Goal: Transaction & Acquisition: Book appointment/travel/reservation

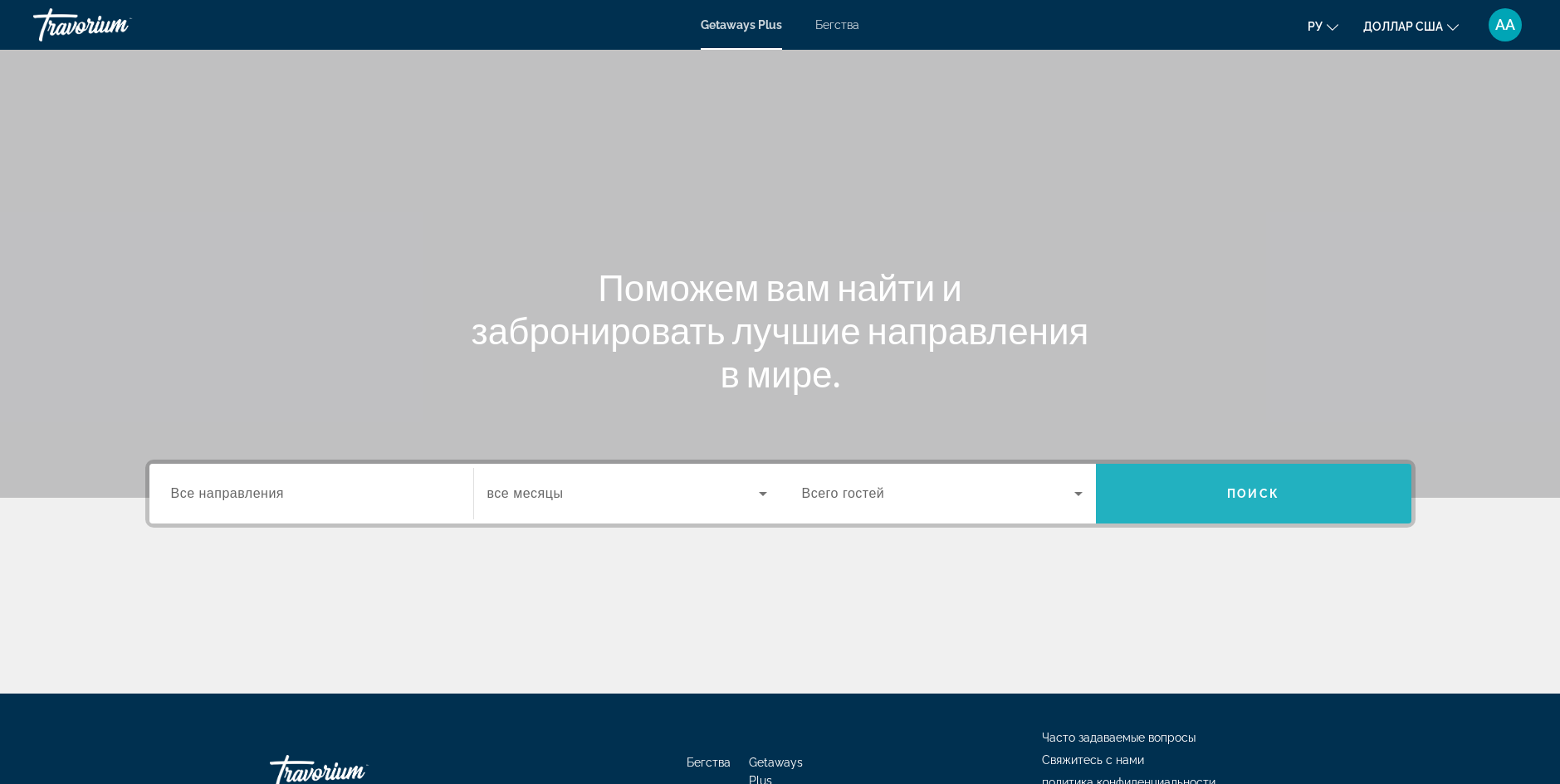
click at [1179, 489] on span "Поиск" at bounding box center [1254, 493] width 316 height 40
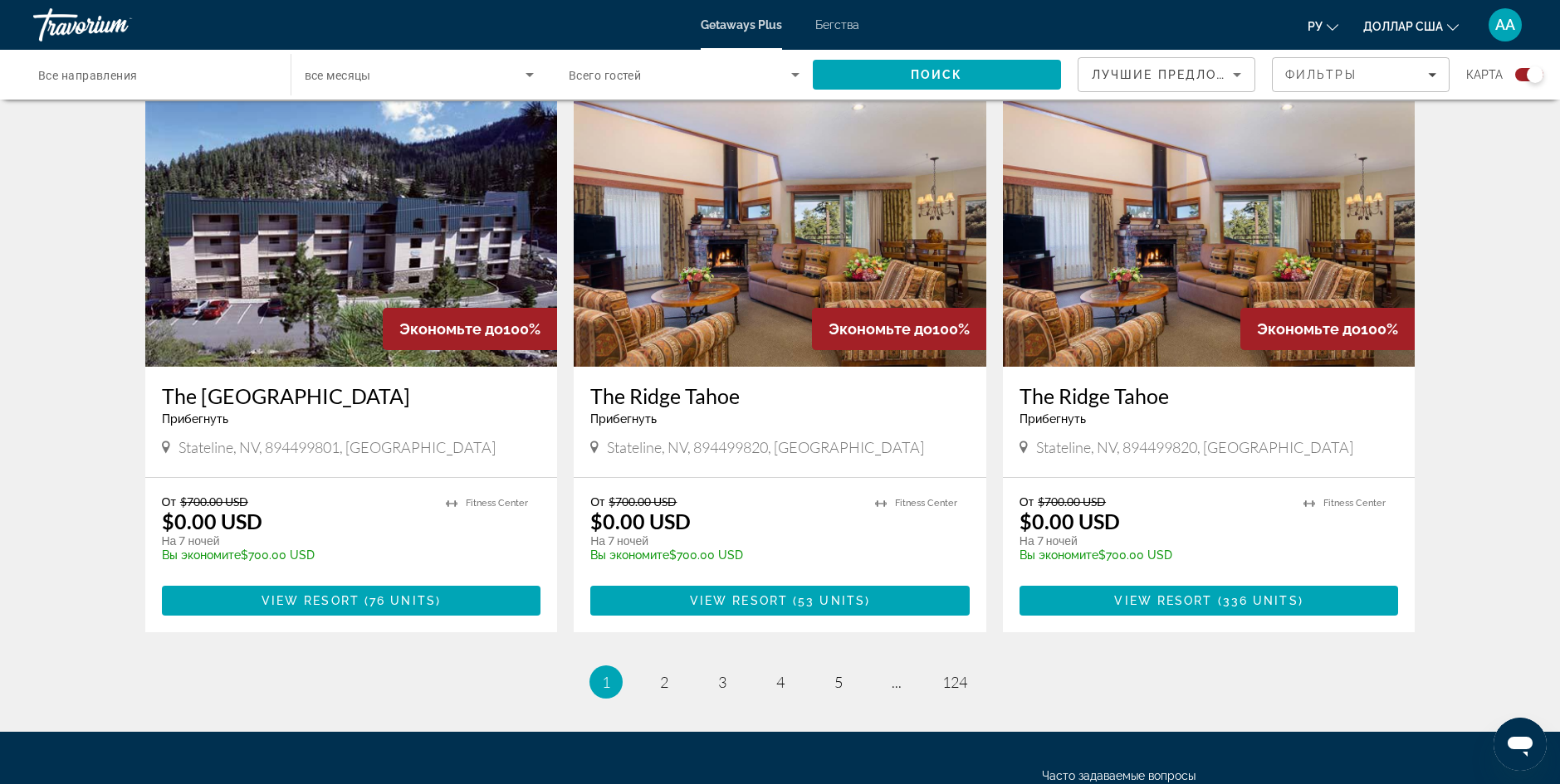
scroll to position [2440, 0]
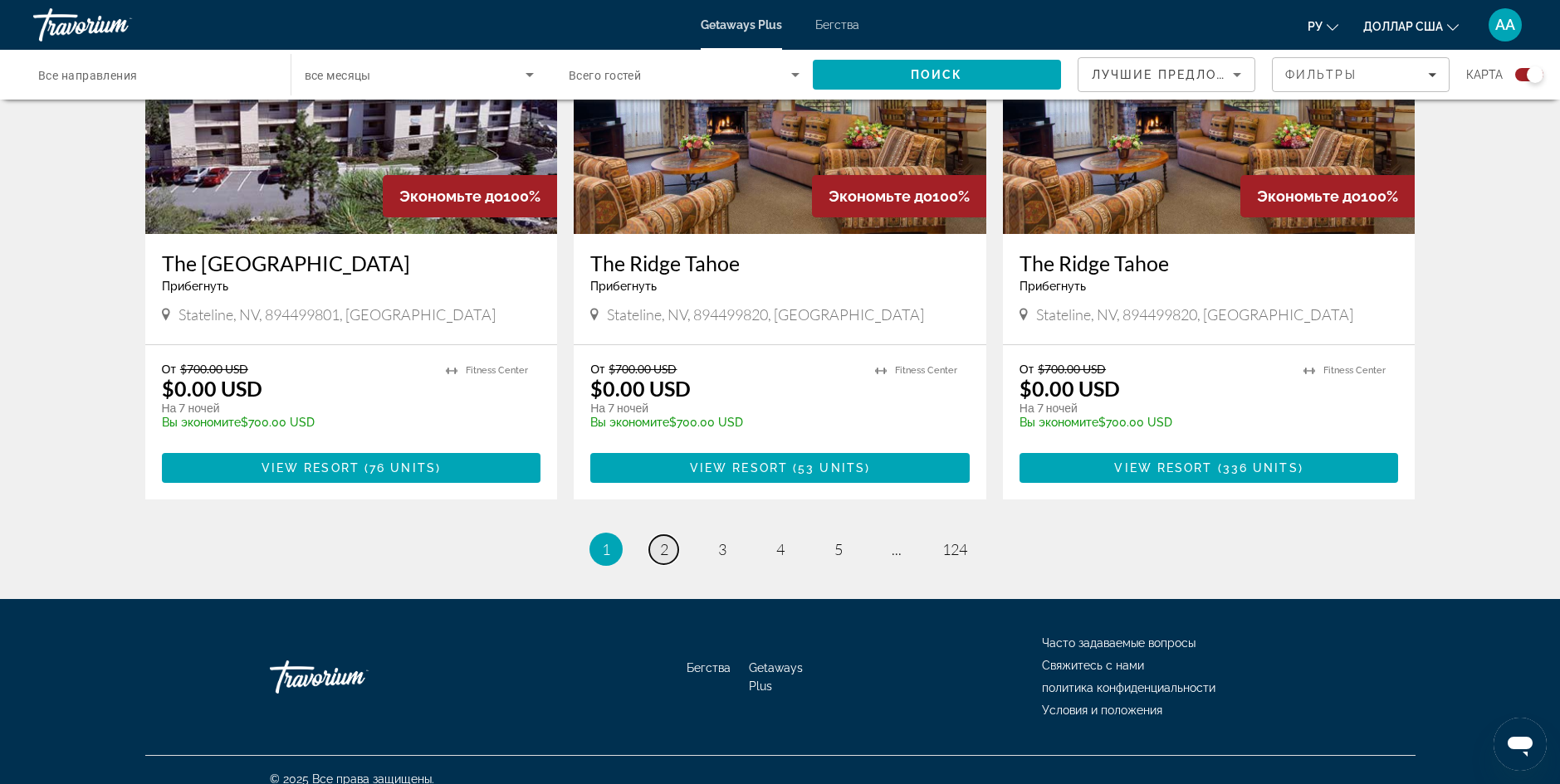
click at [663, 540] on span "2" at bounding box center [665, 549] width 9 height 18
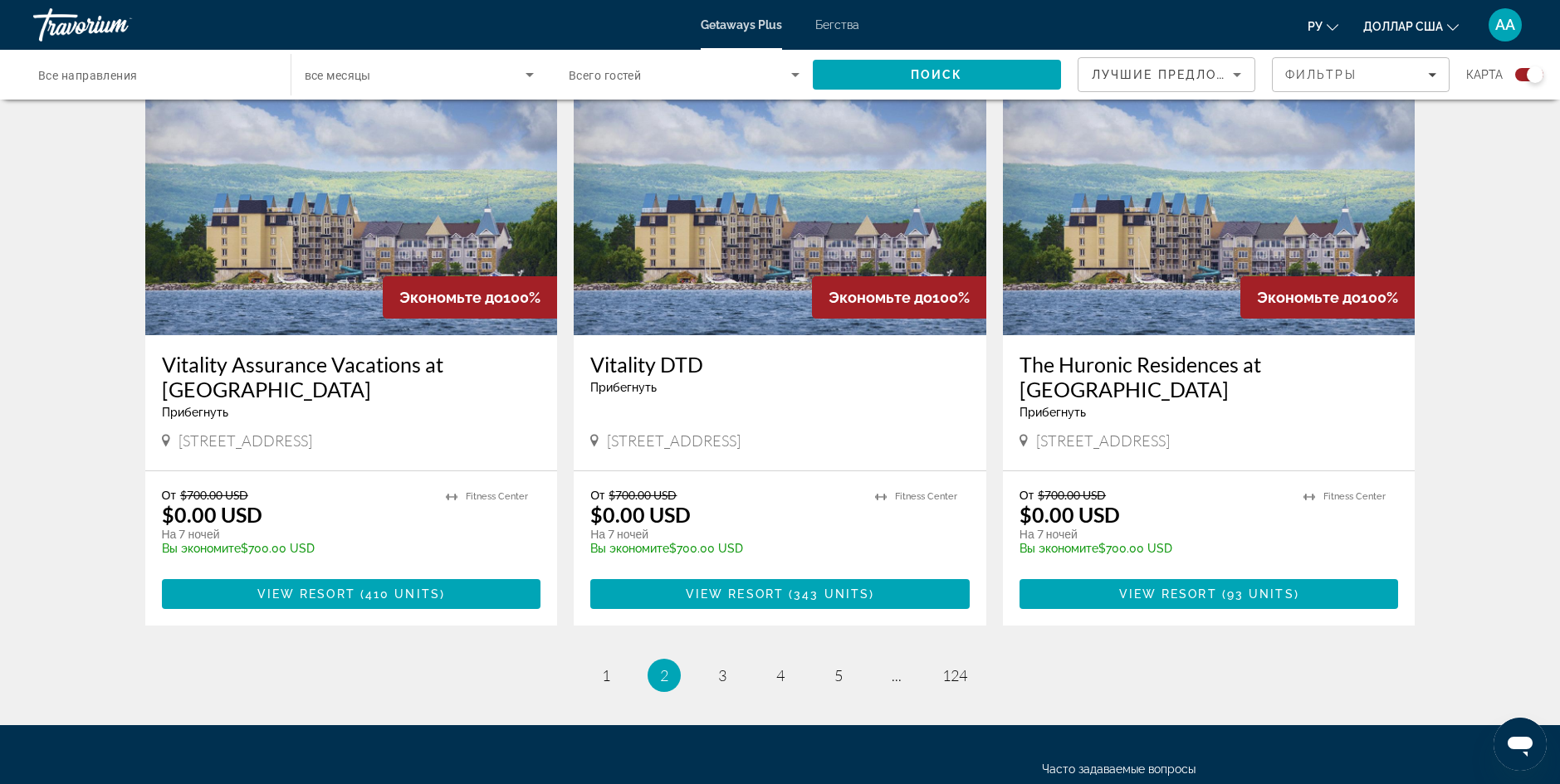
scroll to position [2389, 0]
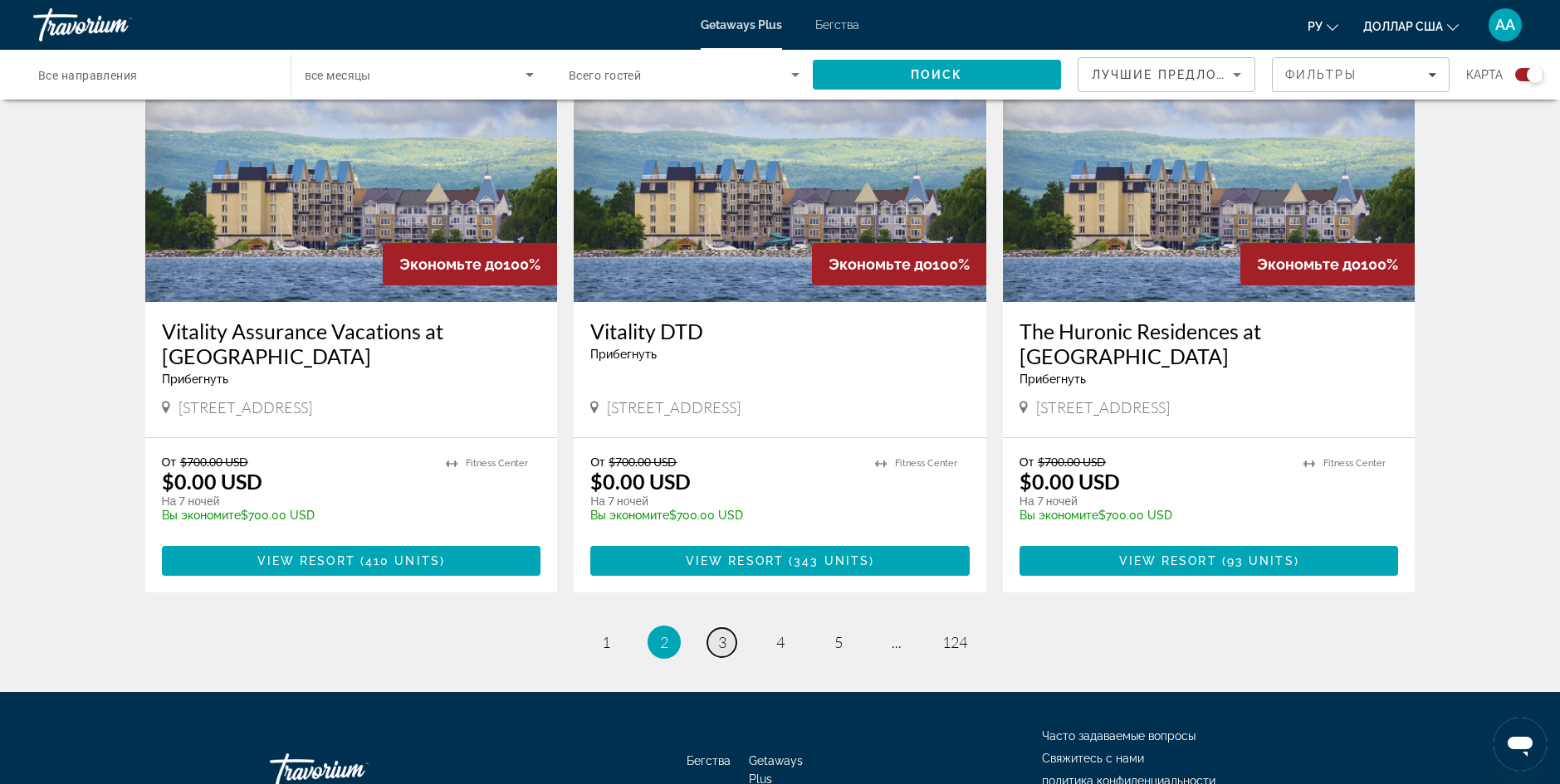
click at [728, 628] on link "page 3" at bounding box center [721, 642] width 29 height 29
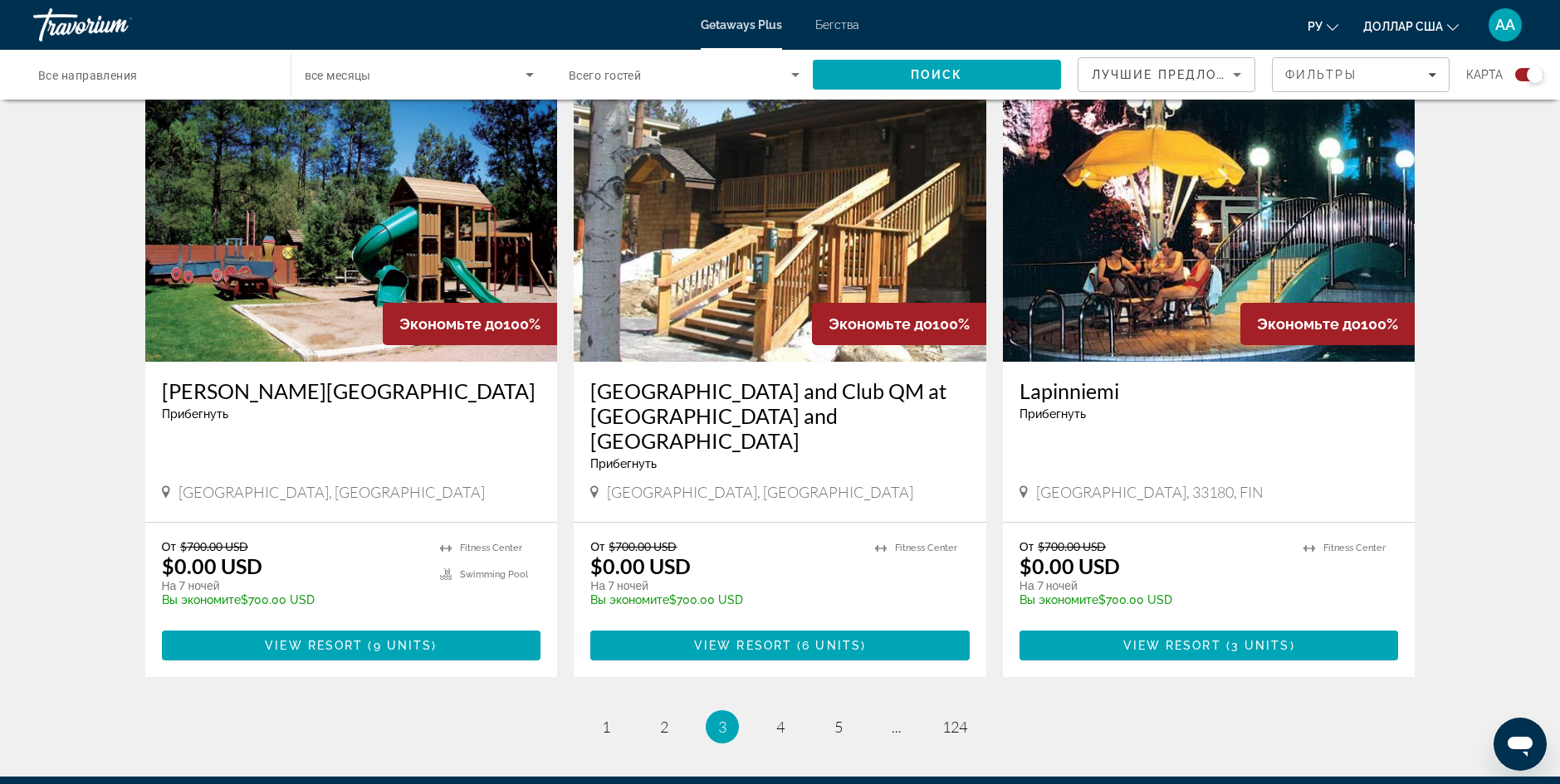
scroll to position [2464, 0]
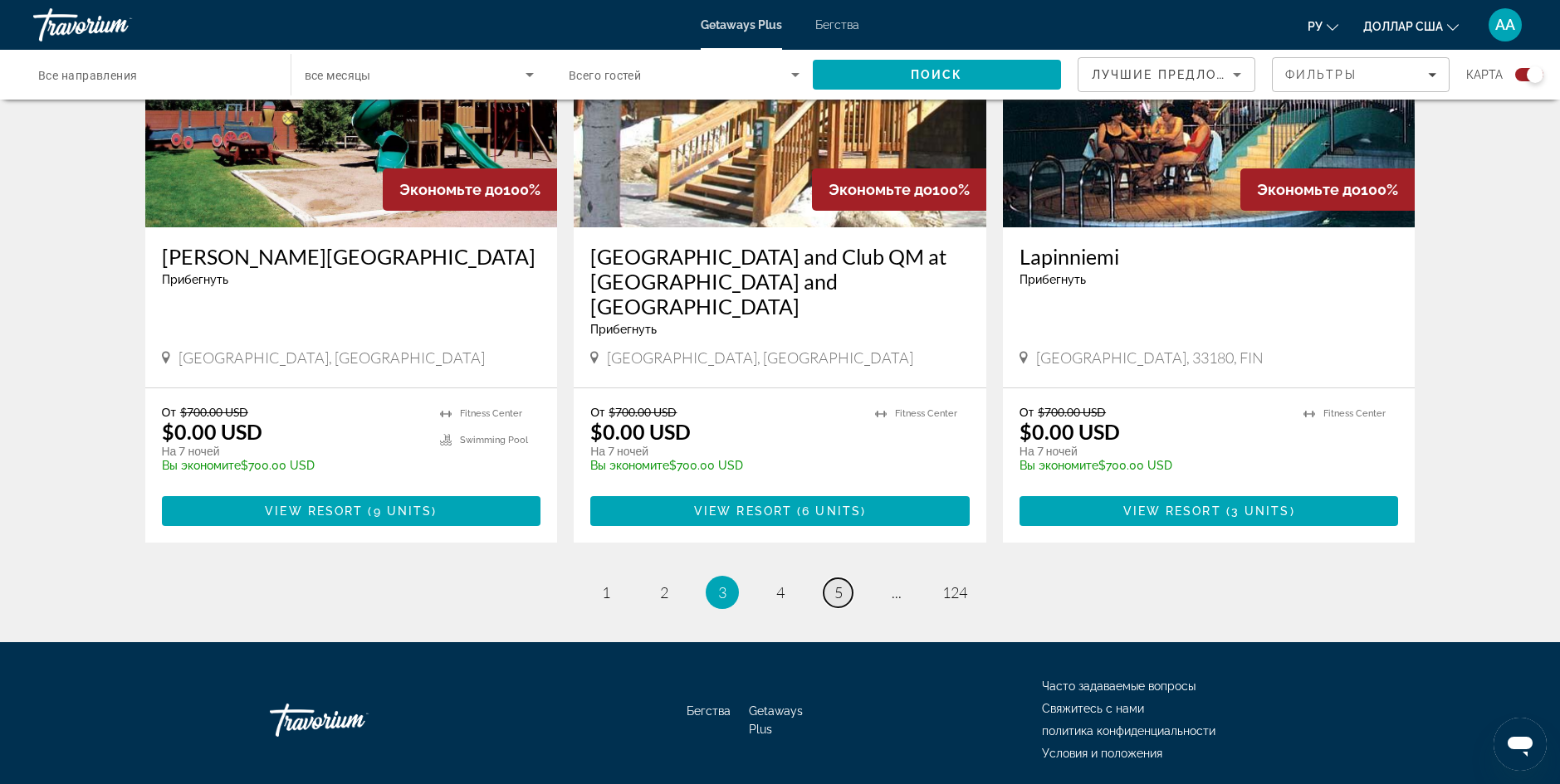
click at [842, 584] on span "5" at bounding box center [838, 592] width 9 height 18
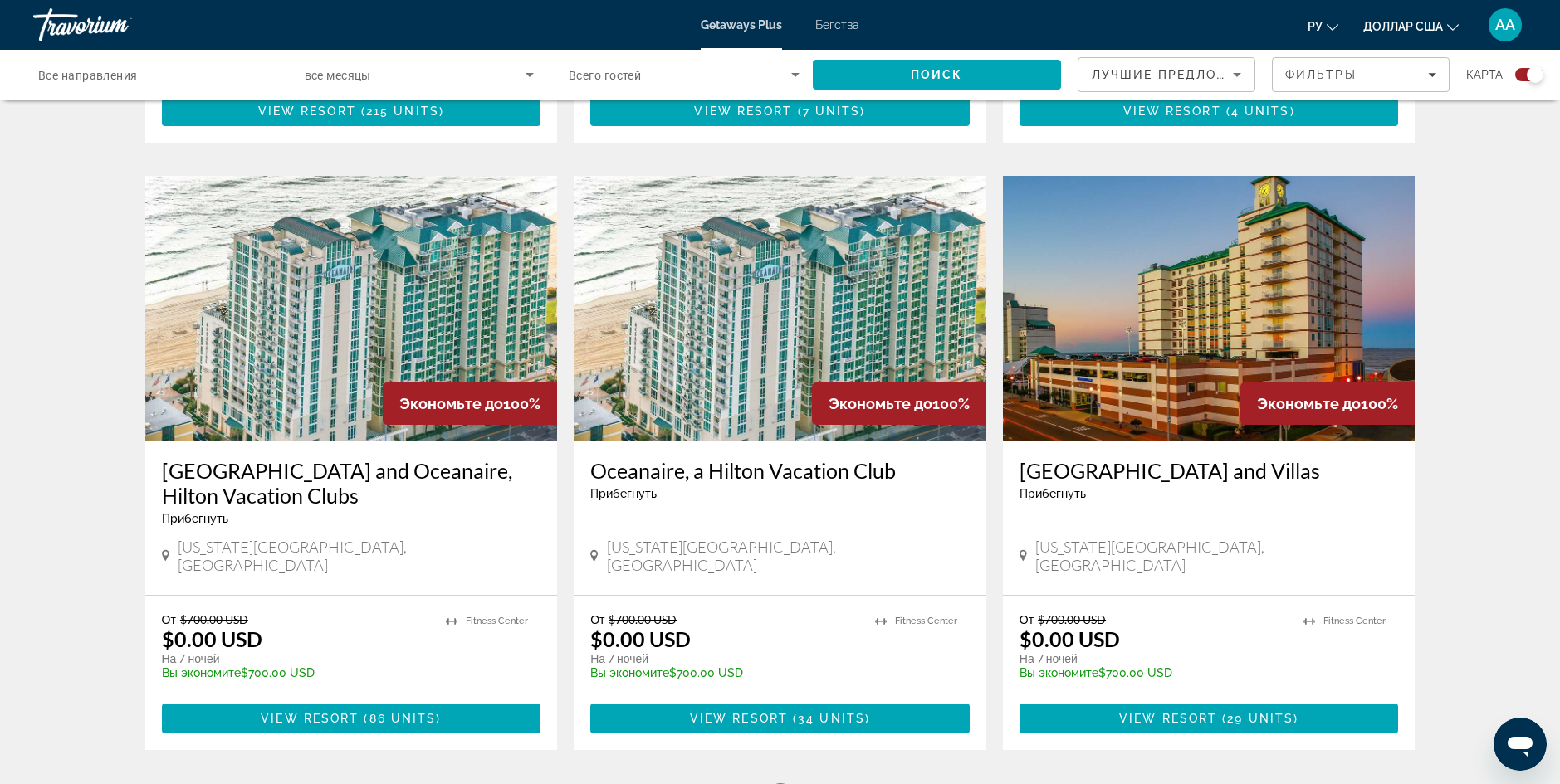
scroll to position [2224, 0]
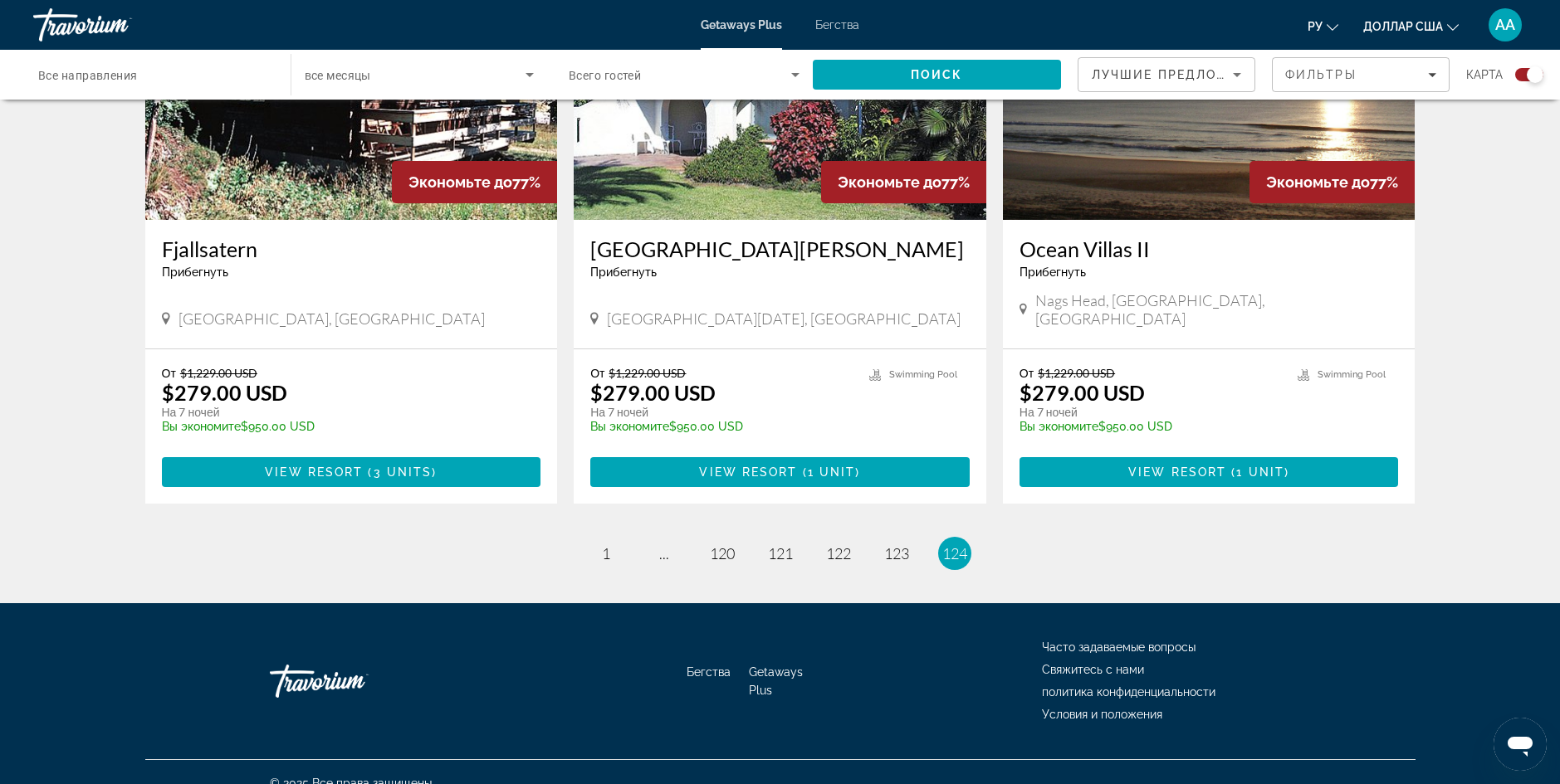
scroll to position [722, 0]
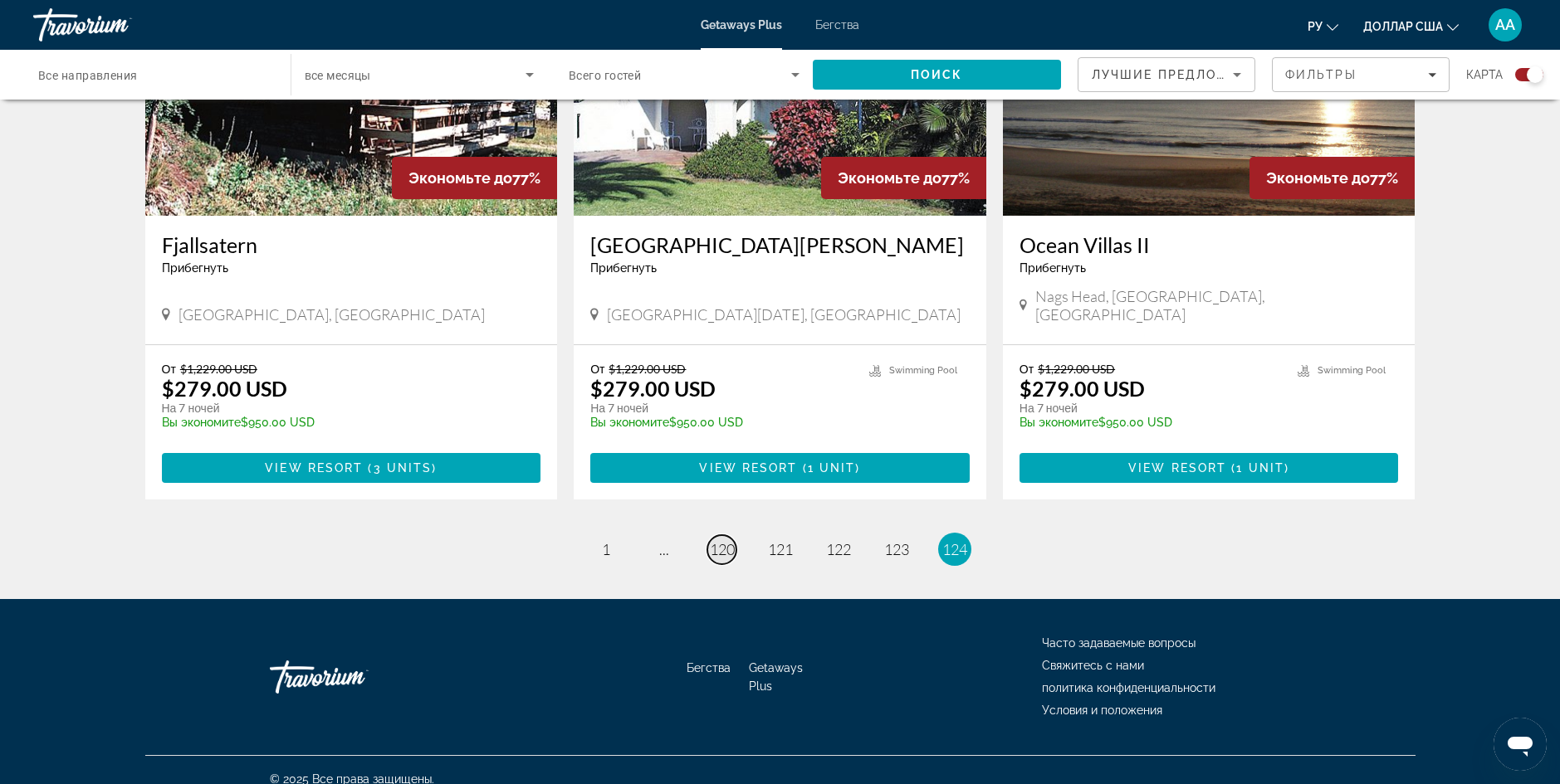
click at [720, 540] on span "120" at bounding box center [722, 549] width 25 height 18
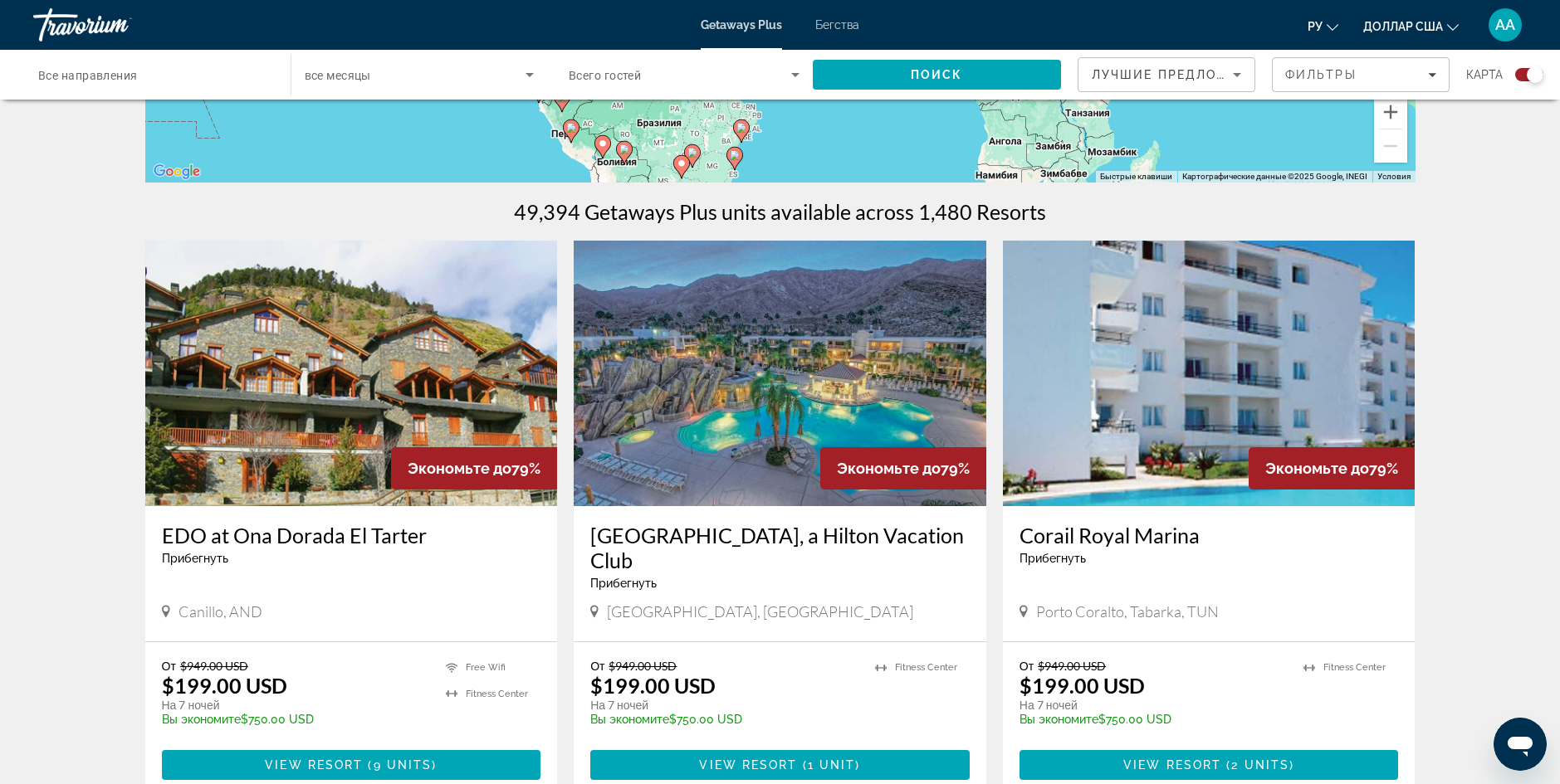
scroll to position [465, 0]
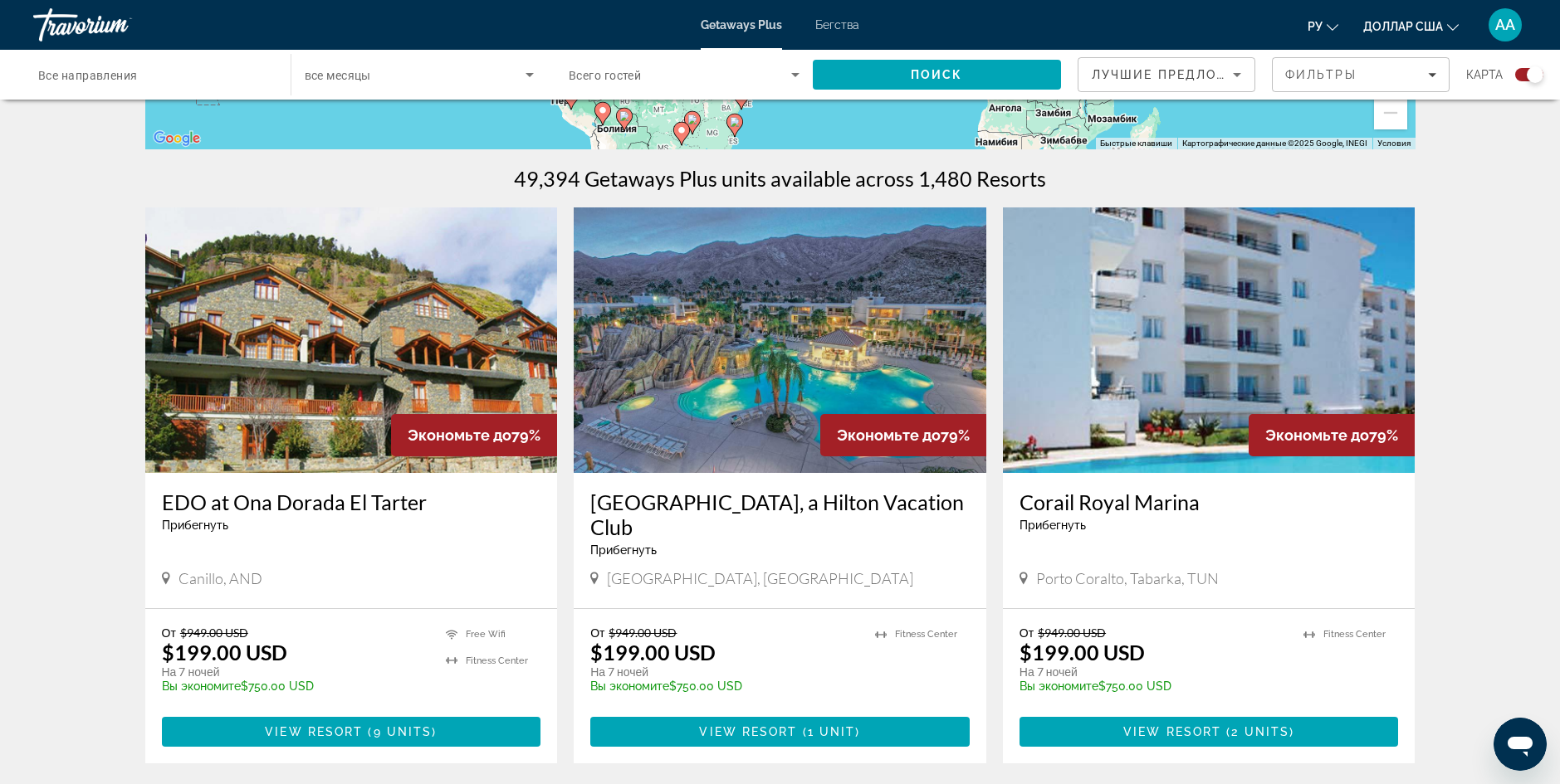
click at [876, 330] on img "Основное содержание" at bounding box center [779, 340] width 412 height 265
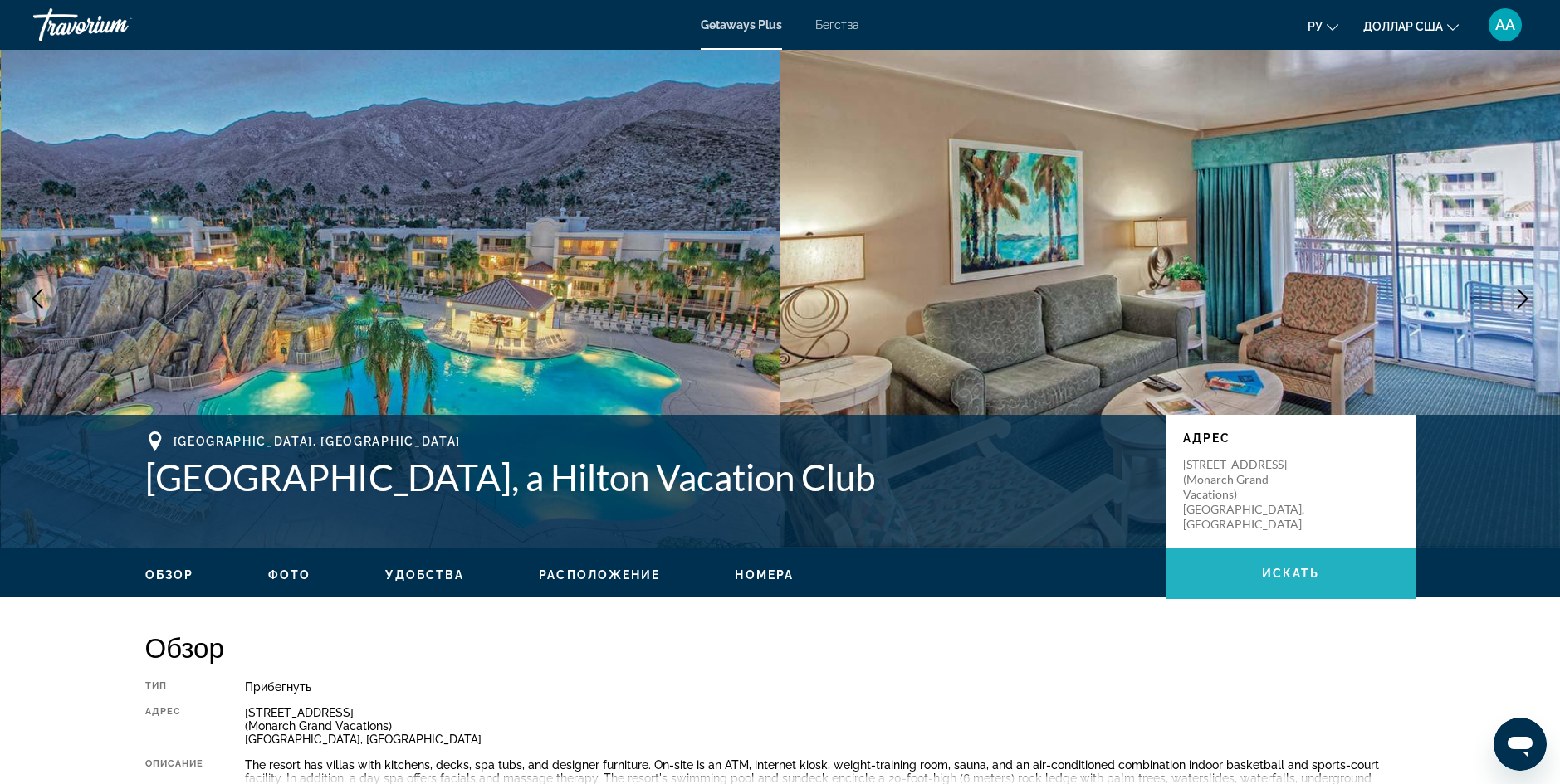
click at [1236, 565] on span "Основное содержание" at bounding box center [1290, 573] width 249 height 40
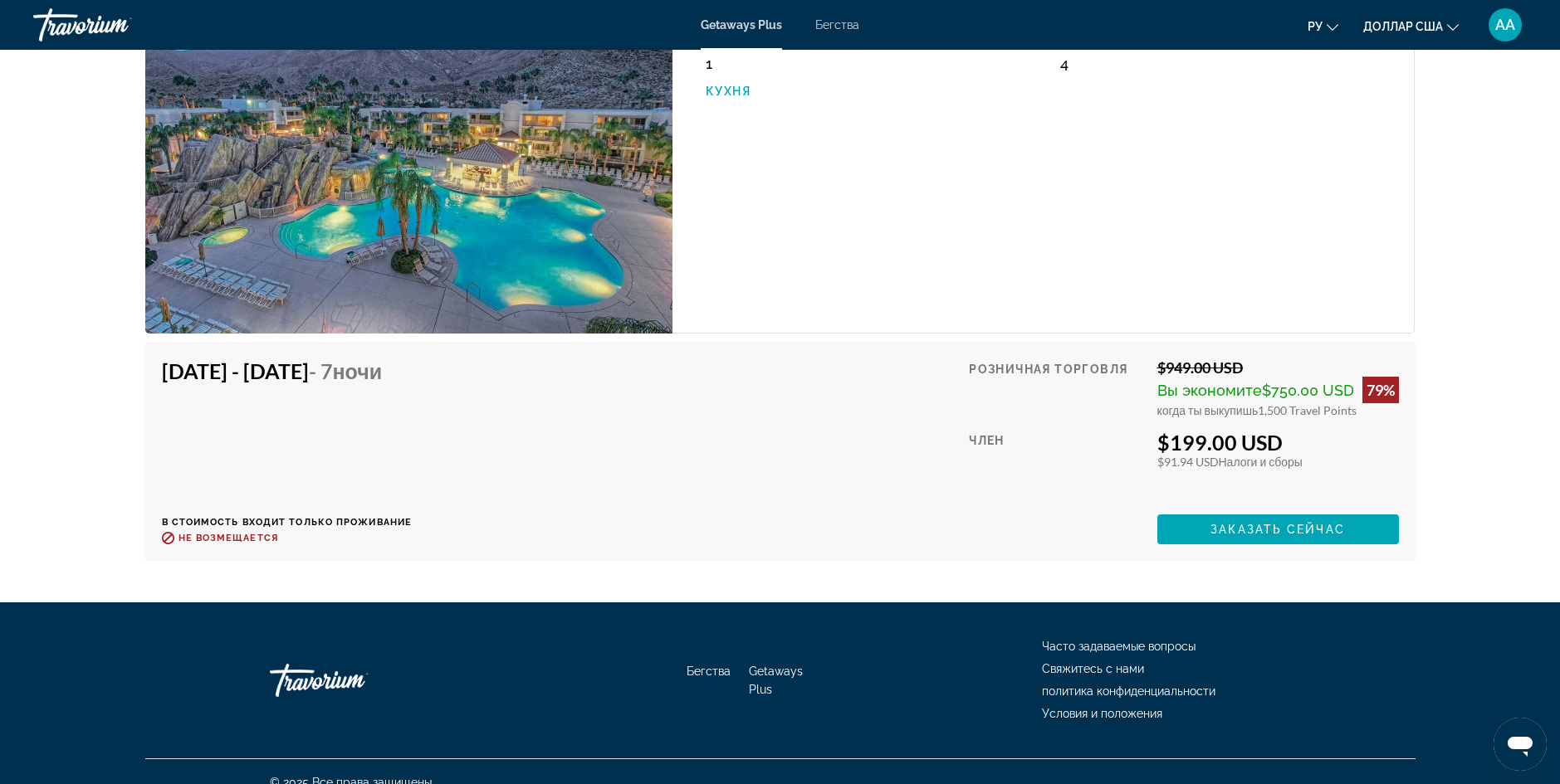
scroll to position [2774, 0]
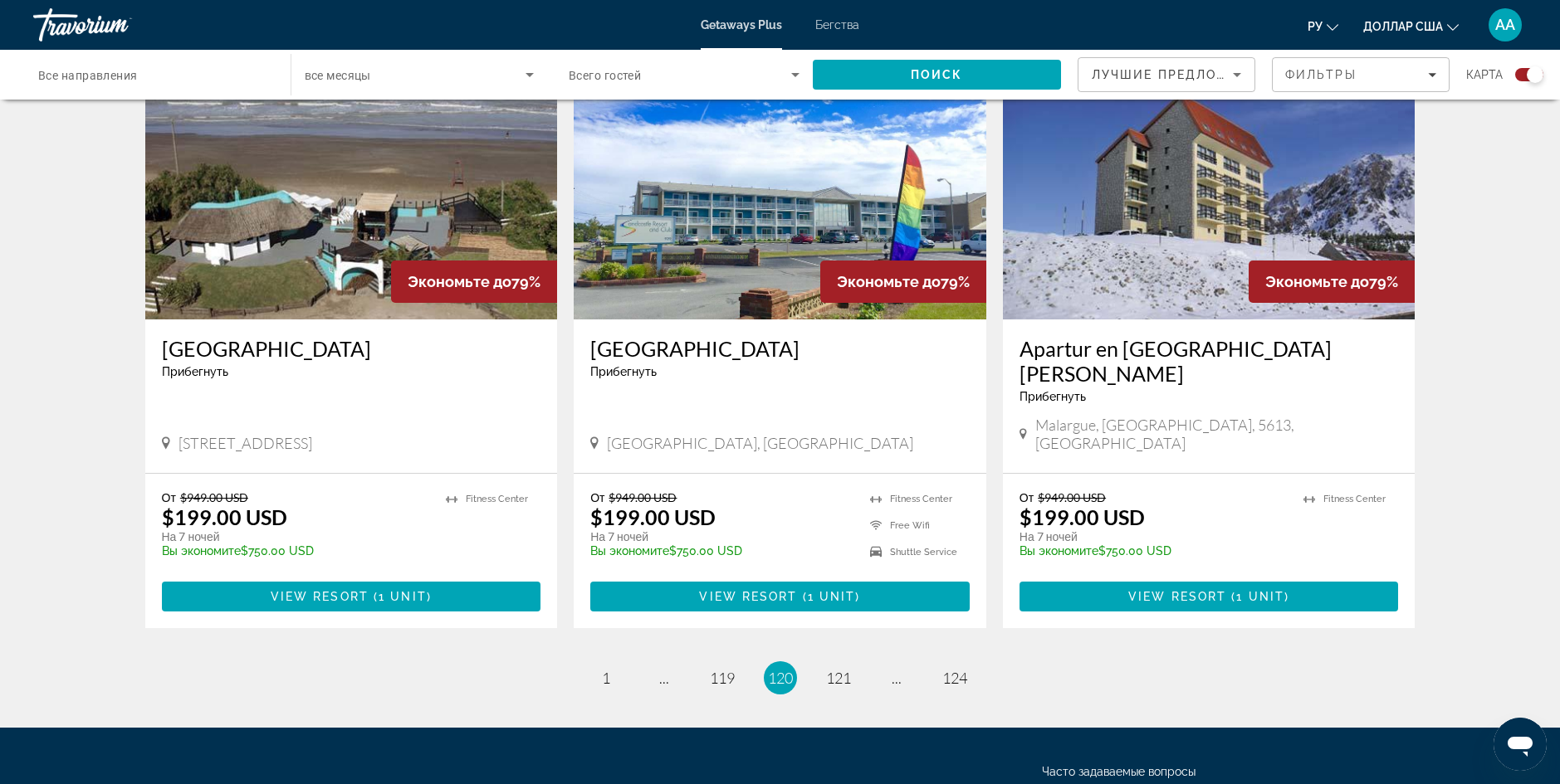
scroll to position [2414, 0]
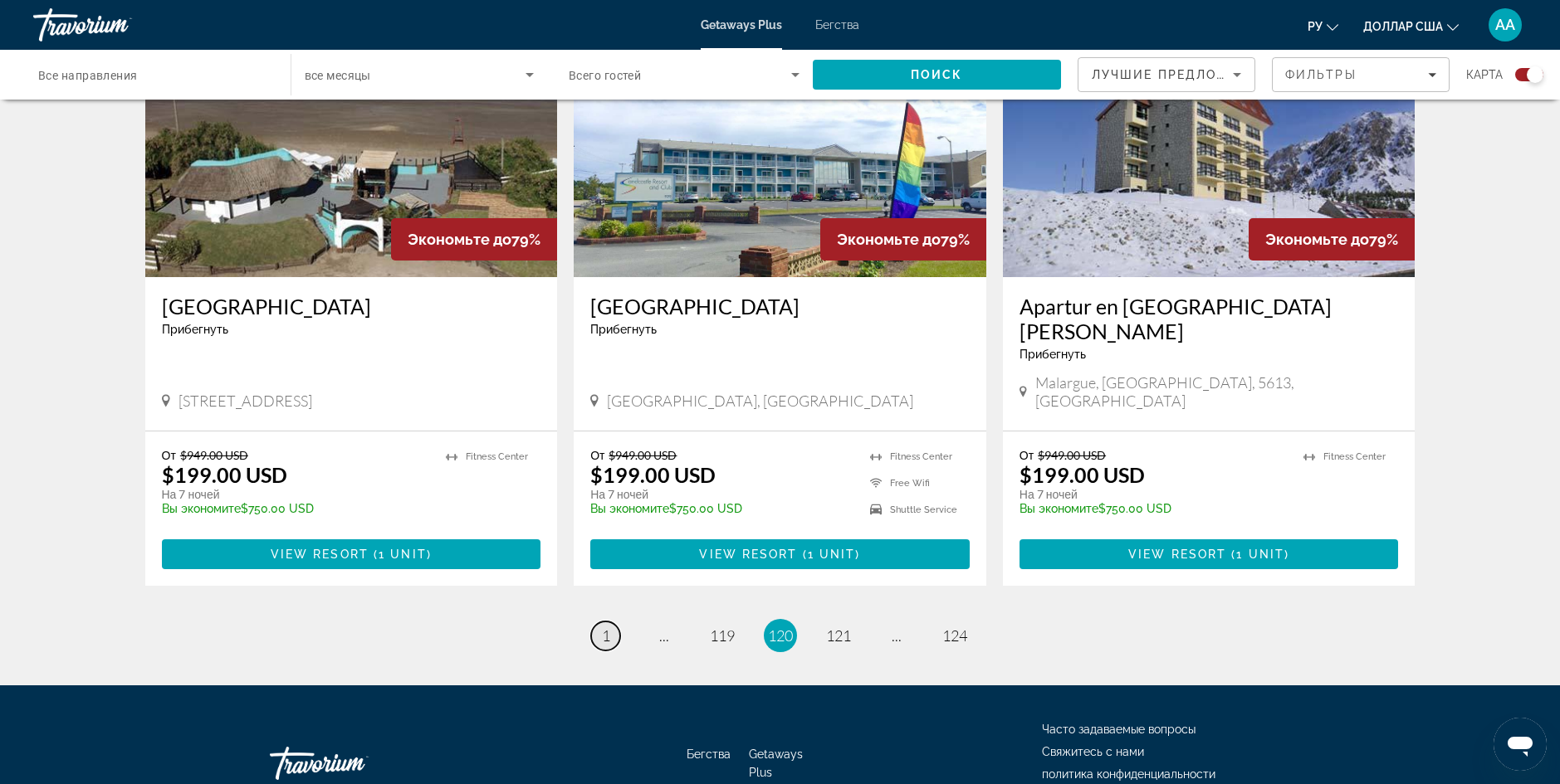
click at [603, 626] on span "1" at bounding box center [606, 635] width 9 height 18
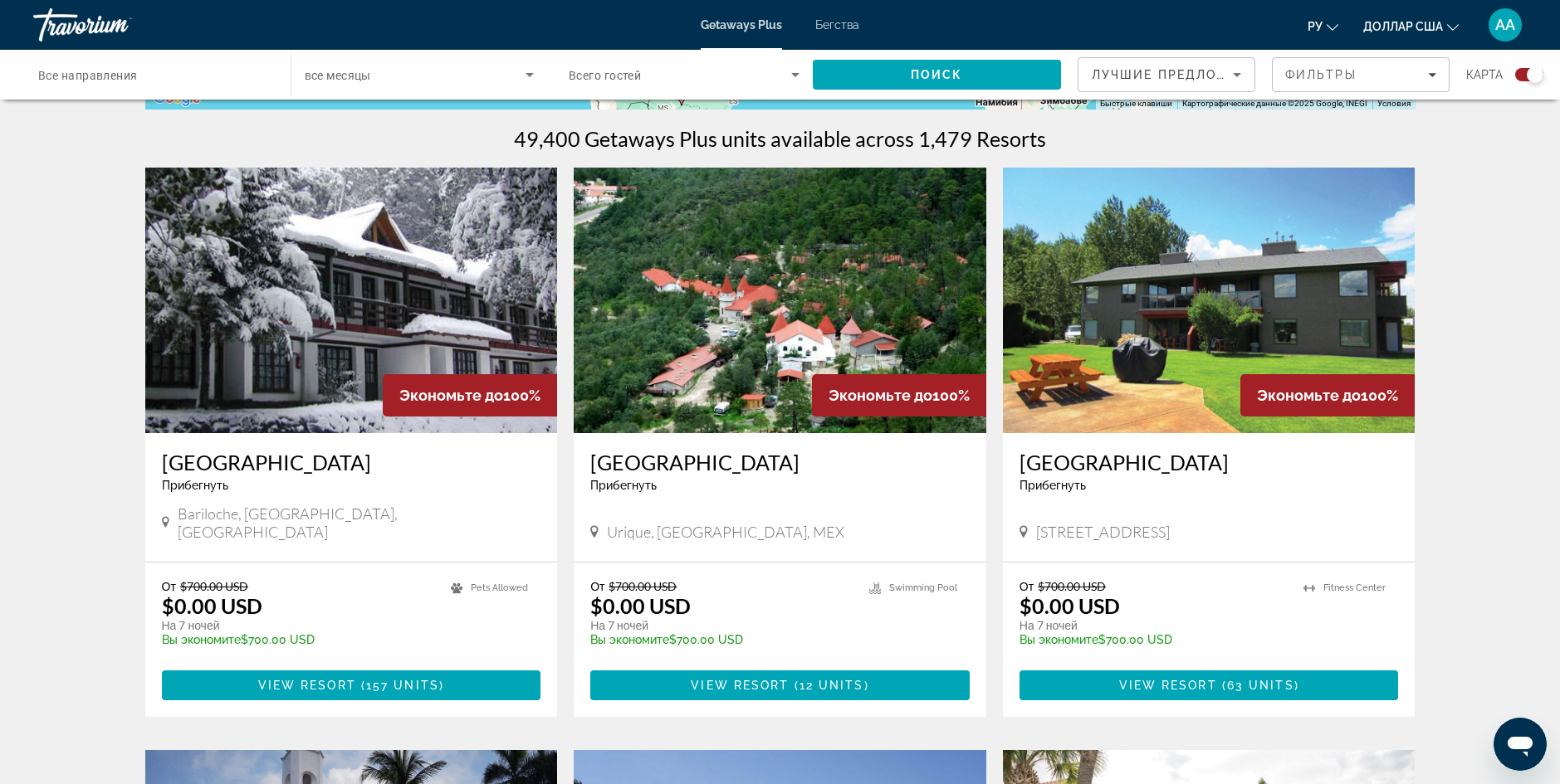
scroll to position [531, 0]
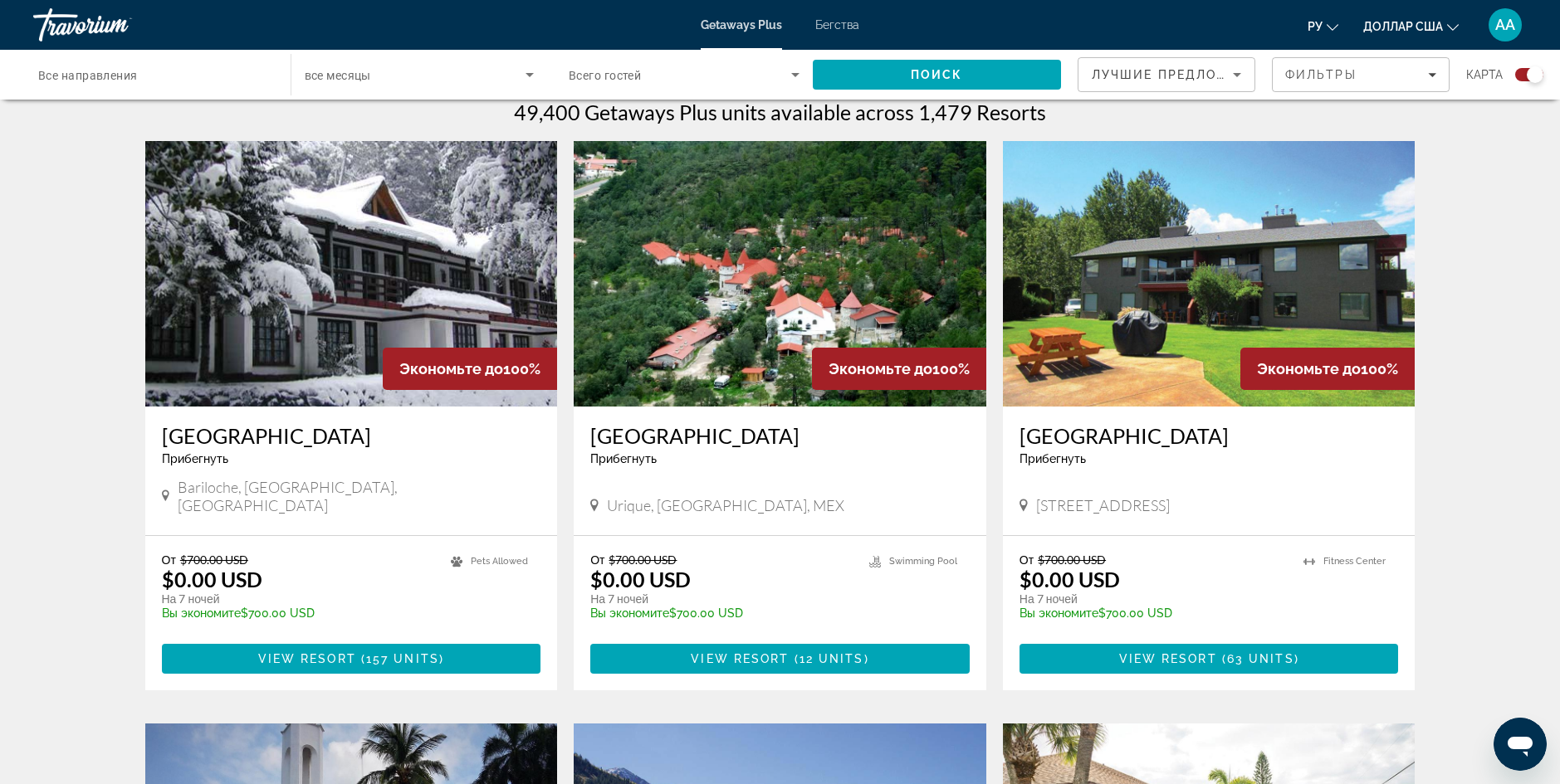
click at [603, 536] on div "От $700.00 USD $0.00 USD На 7 ночей Вы экономите $700.00 USD temp 4 [GEOGRAPHIC…" at bounding box center [779, 613] width 412 height 154
click at [708, 332] on img "Основное содержание" at bounding box center [779, 274] width 412 height 265
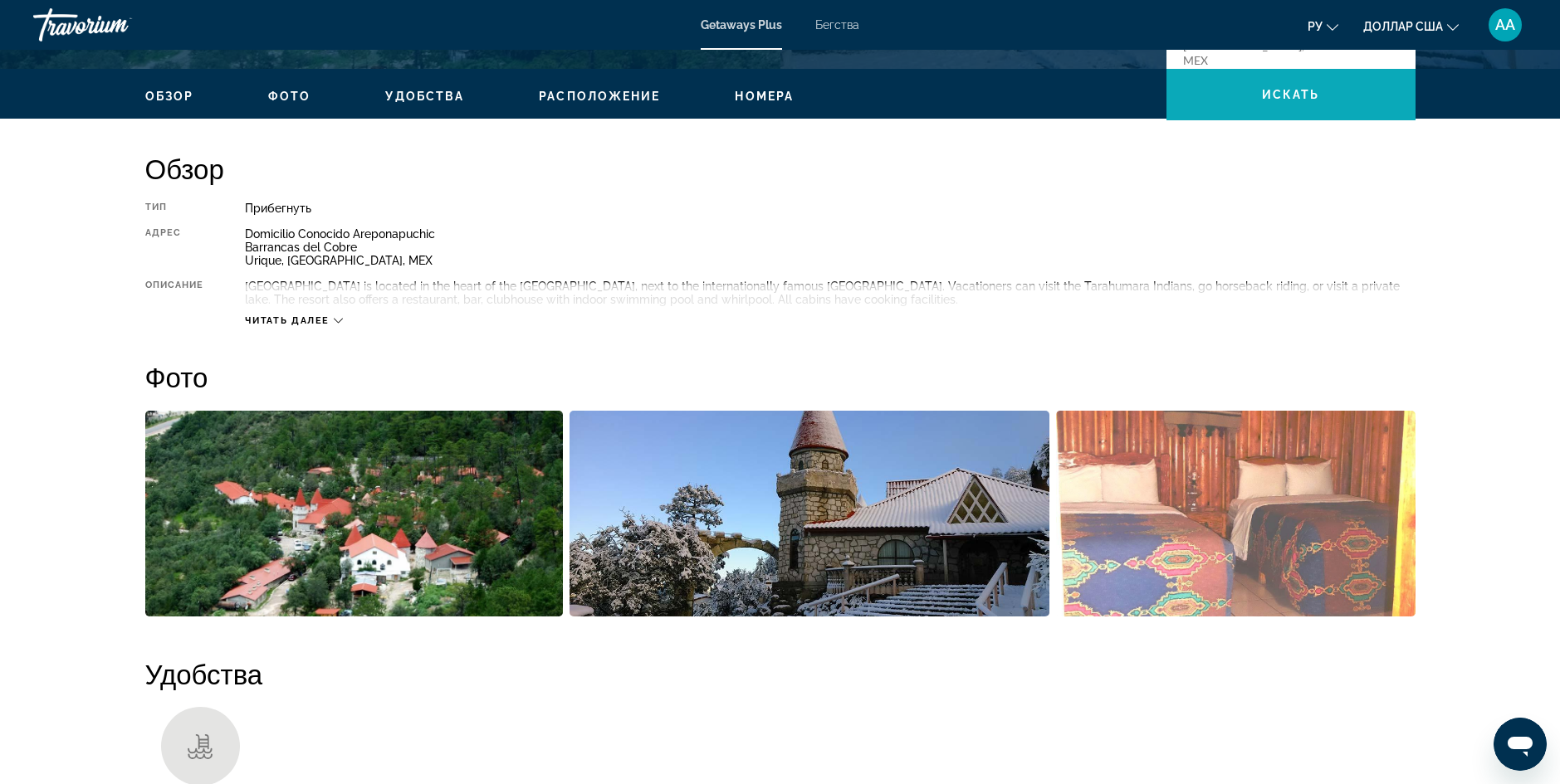
scroll to position [398, 0]
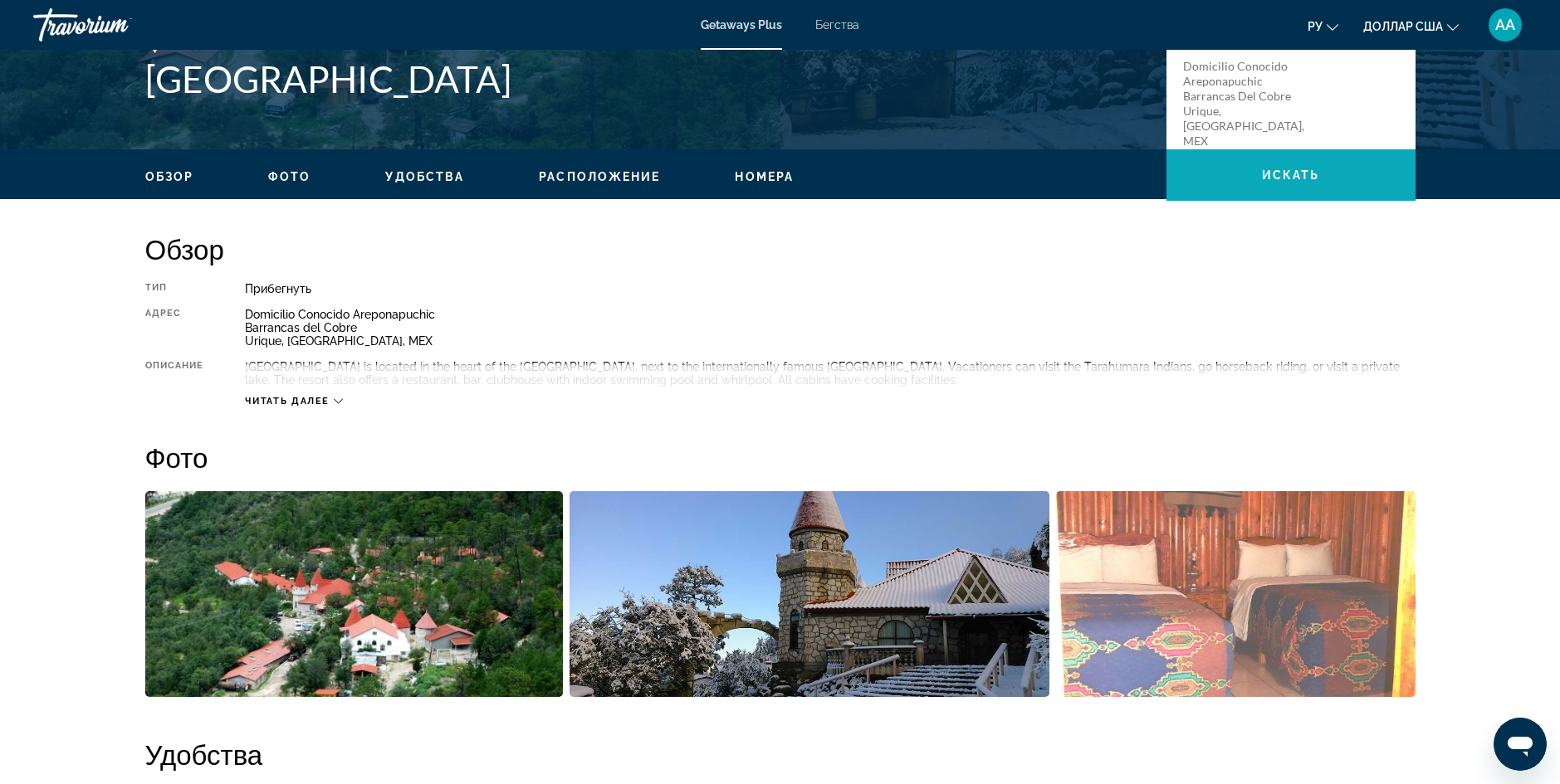
click at [1382, 163] on span "Основное содержание" at bounding box center [1290, 175] width 249 height 40
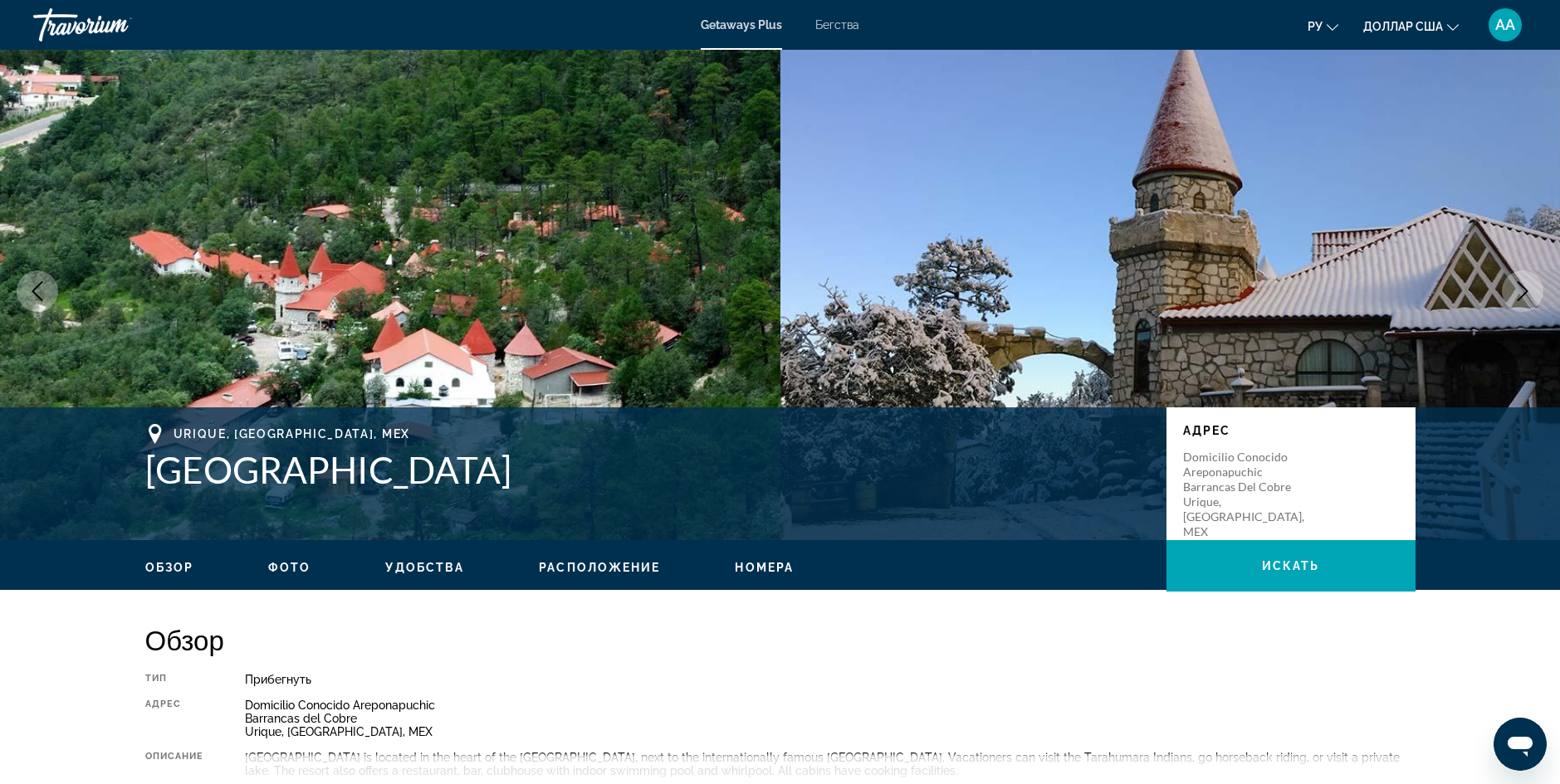
scroll to position [0, 0]
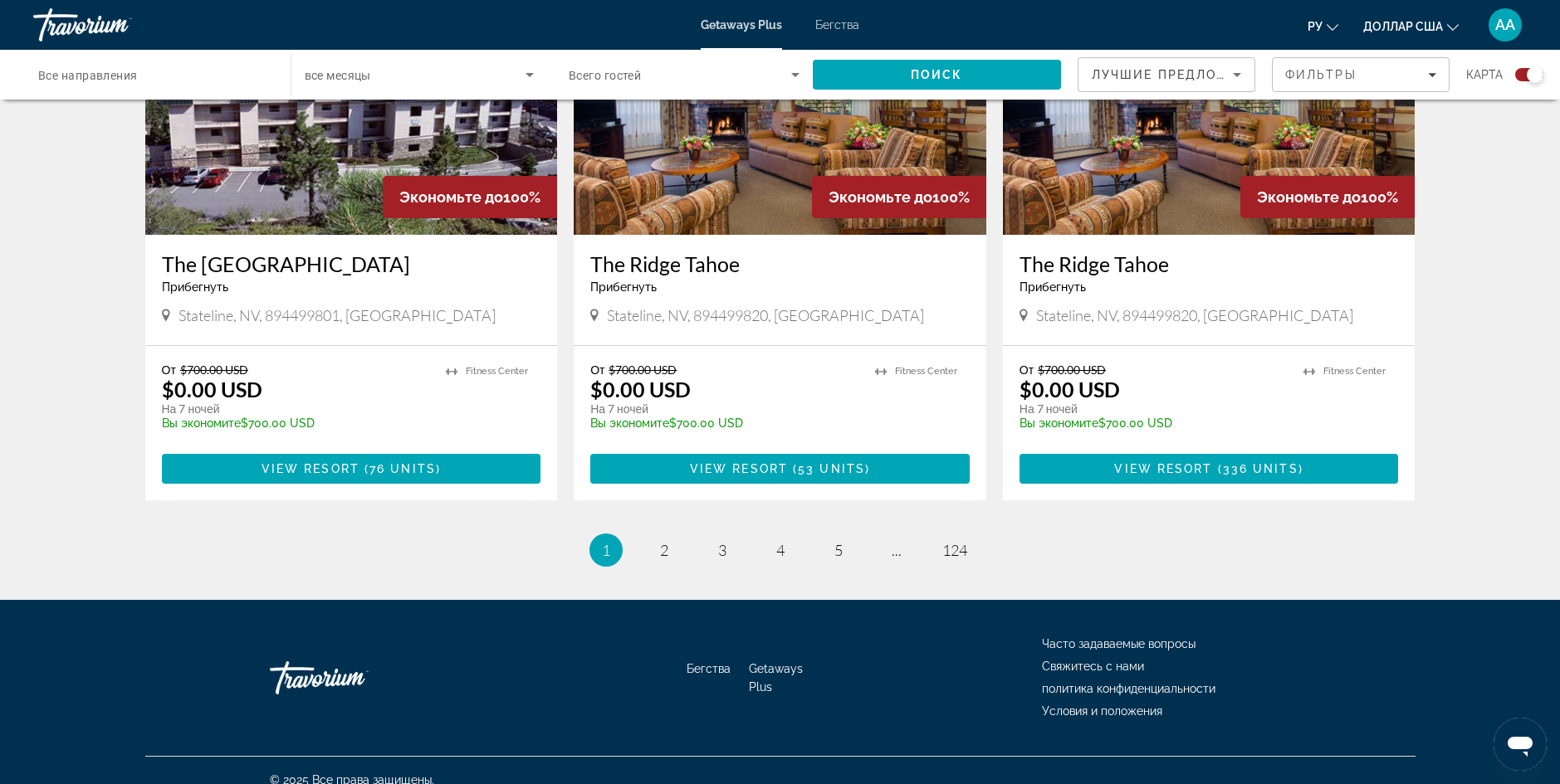
scroll to position [2440, 0]
